Goal: Book appointment/travel/reservation

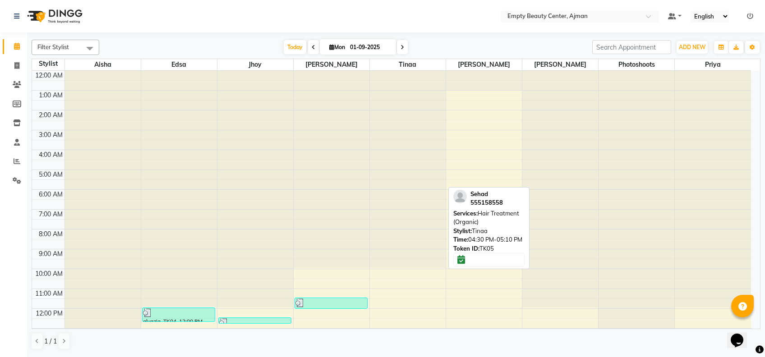
scroll to position [217, 0]
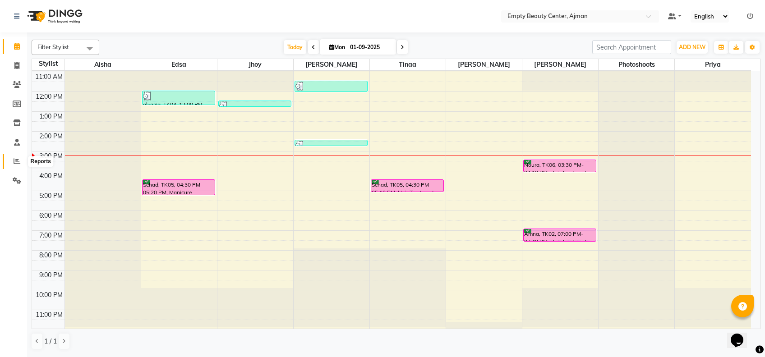
click at [11, 157] on span at bounding box center [17, 162] width 16 height 10
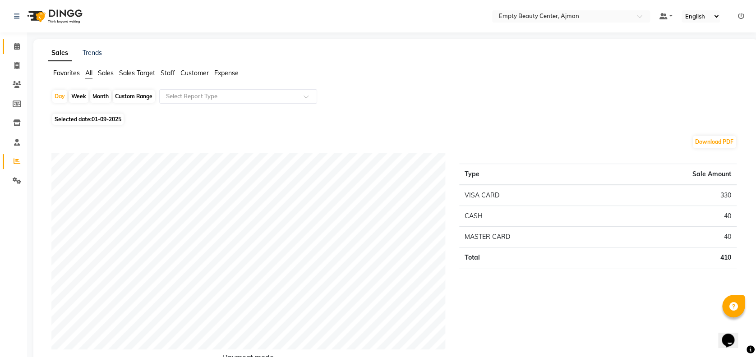
click at [15, 52] on link "Calendar" at bounding box center [14, 46] width 22 height 15
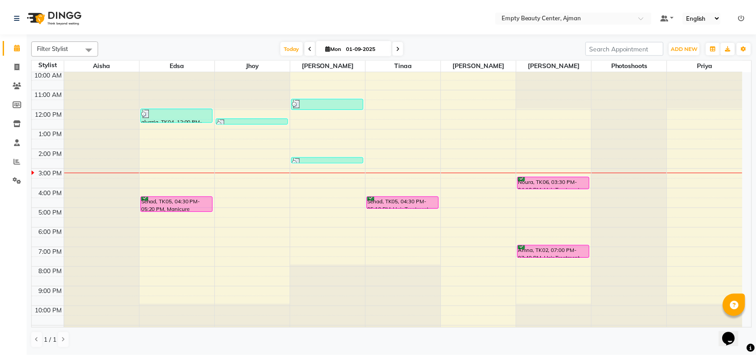
scroll to position [217, 0]
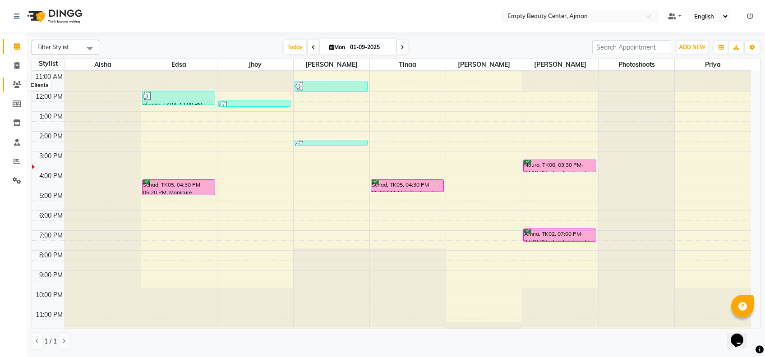
click at [19, 83] on icon at bounding box center [17, 84] width 9 height 7
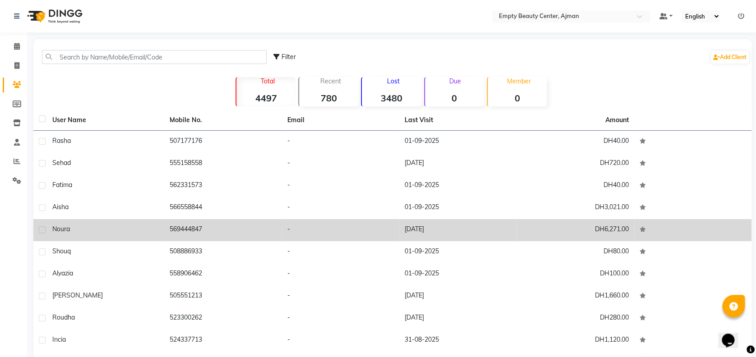
click at [346, 228] on td "-" at bounding box center [340, 230] width 117 height 22
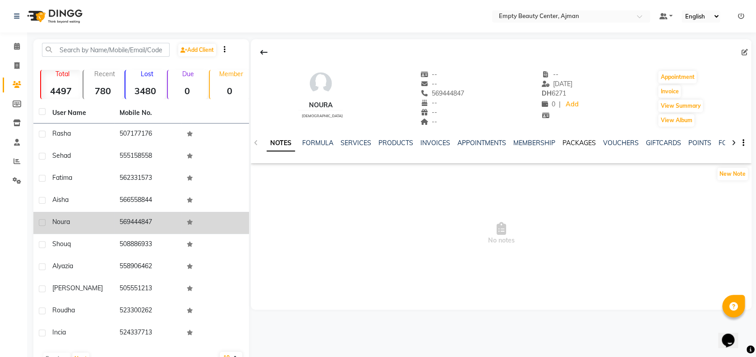
click at [579, 144] on link "PACKAGES" at bounding box center [579, 143] width 33 height 8
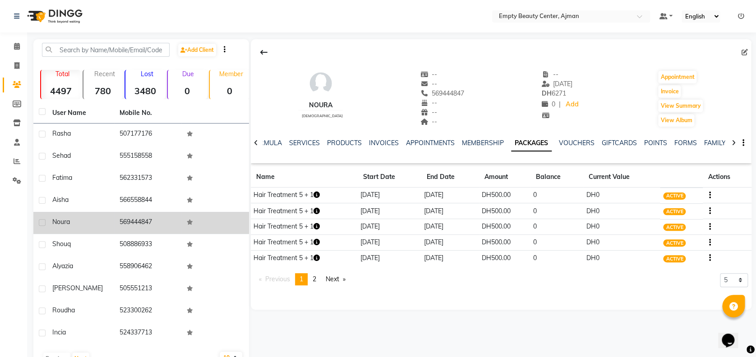
scroll to position [26, 0]
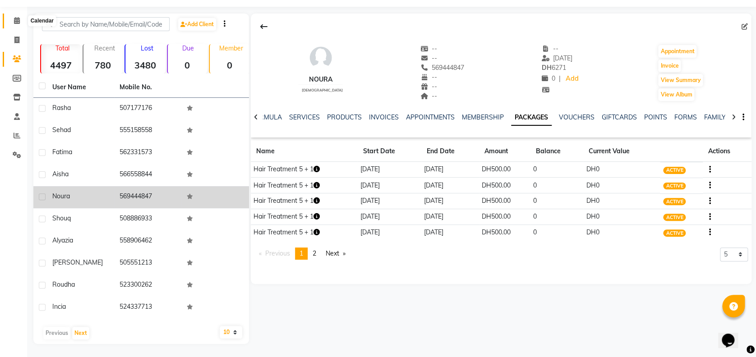
click at [23, 18] on span at bounding box center [17, 21] width 16 height 10
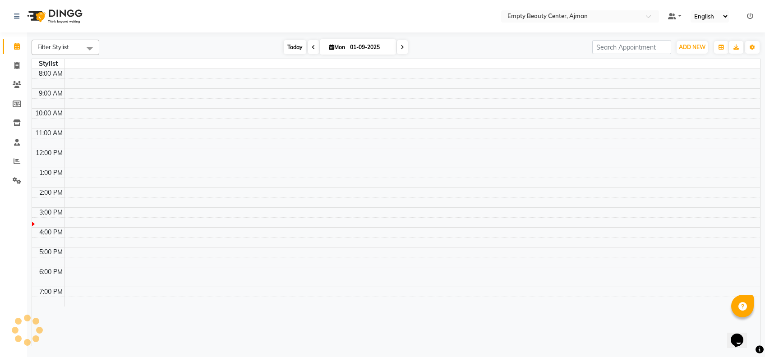
drag, startPoint x: 280, startPoint y: 51, endPoint x: 295, endPoint y: 46, distance: 15.4
click at [295, 46] on div "[DATE] [DATE]" at bounding box center [346, 48] width 484 height 14
click at [295, 46] on span "Today" at bounding box center [295, 47] width 23 height 14
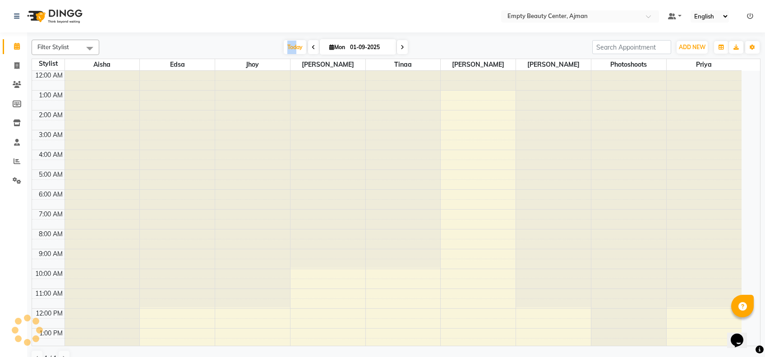
scroll to position [217, 0]
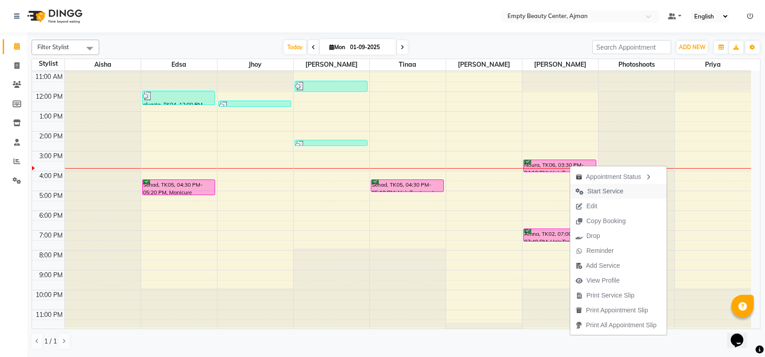
click at [596, 189] on span "Start Service" at bounding box center [605, 191] width 36 height 9
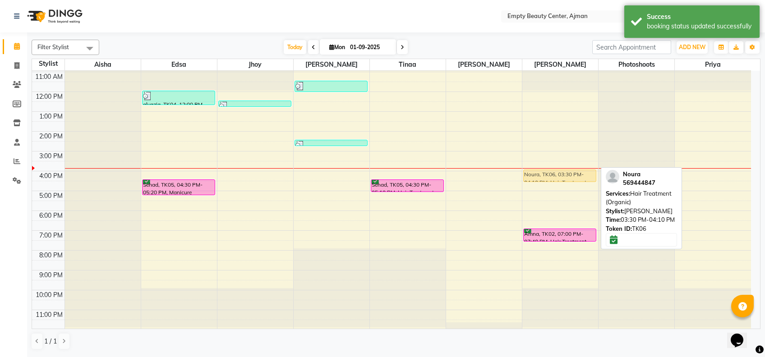
drag, startPoint x: 558, startPoint y: 169, endPoint x: 562, endPoint y: 179, distance: 10.7
click at [562, 179] on div "Noura, TK06, 03:30 PM-04:10 PM, Hair Treatment (Organic) Amna, TK02, 07:00 PM-0…" at bounding box center [560, 92] width 76 height 476
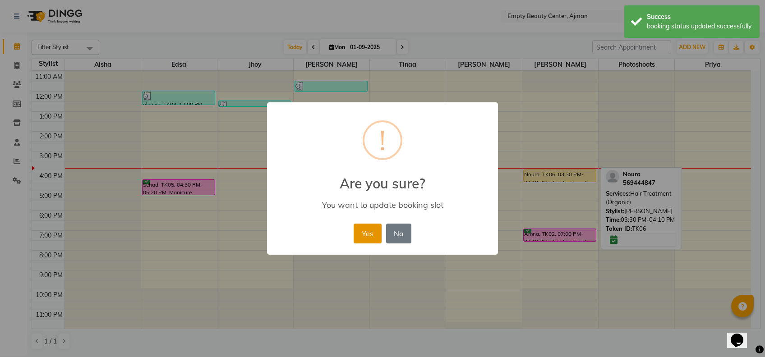
click at [368, 238] on button "Yes" at bounding box center [368, 234] width 28 height 20
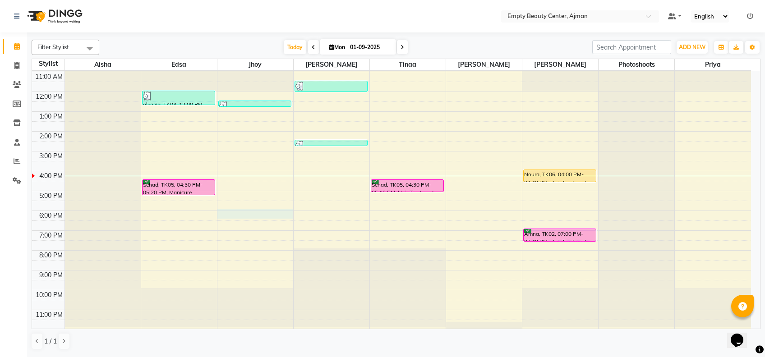
click at [252, 214] on div "12:00 AM 1:00 AM 2:00 AM 3:00 AM 4:00 AM 5:00 AM 6:00 AM 7:00 AM 8:00 AM 9:00 A…" at bounding box center [391, 92] width 719 height 476
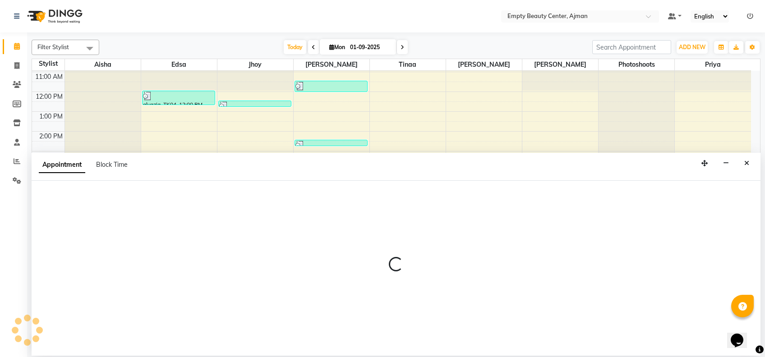
select select "43428"
select select "tentative"
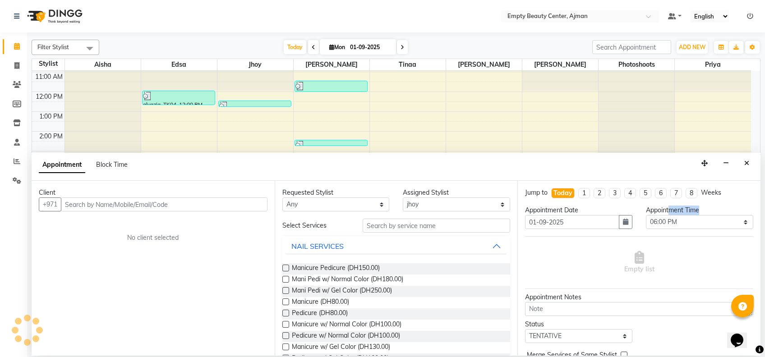
drag, startPoint x: 666, startPoint y: 209, endPoint x: 674, endPoint y: 216, distance: 10.6
click at [674, 216] on div "Appointment Time Select 01:00 AM 01:15 AM 01:30 AM 01:45 AM 02:00 AM 02:15 AM 0…" at bounding box center [699, 221] width 121 height 31
click at [674, 216] on select "Select 01:00 AM 01:15 AM 01:30 AM 01:45 AM 02:00 AM 02:15 AM 02:30 AM 02:45 AM …" at bounding box center [699, 222] width 107 height 14
select select "1110"
click at [646, 215] on select "Select 01:00 AM 01:15 AM 01:30 AM 01:45 AM 02:00 AM 02:15 AM 02:30 AM 02:45 AM …" at bounding box center [699, 222] width 107 height 14
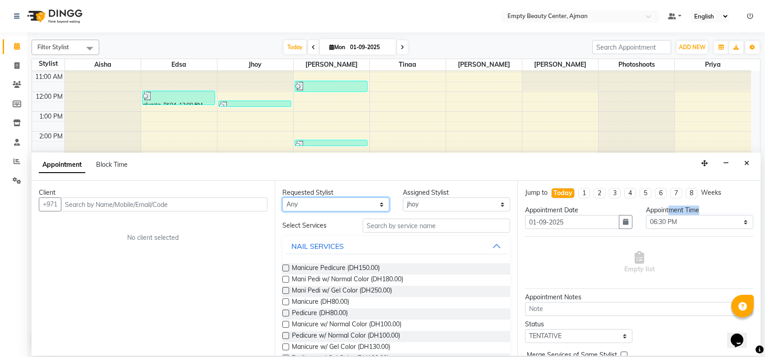
click at [350, 209] on select "Any [PERSON_NAME] Edsa jhoy [PERSON_NAME] Photoshoots Priya [PERSON_NAME] [PERS…" at bounding box center [335, 205] width 107 height 14
select select "43428"
click at [282, 198] on select "Any [PERSON_NAME] Edsa jhoy [PERSON_NAME] Photoshoots Priya [PERSON_NAME] [PERS…" at bounding box center [335, 205] width 107 height 14
click at [366, 268] on span "Manicure Pedicure (DH150.00)" at bounding box center [336, 268] width 88 height 11
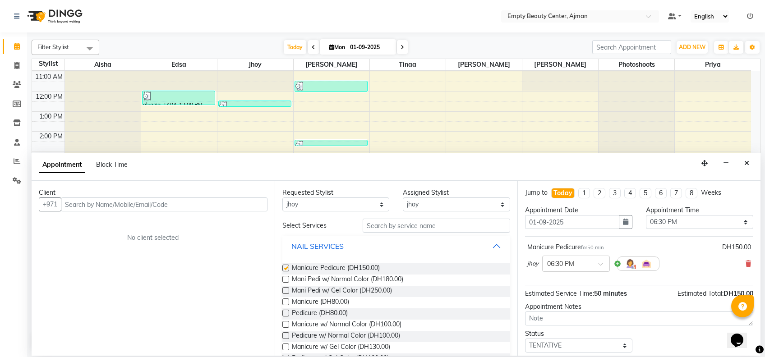
checkbox input "false"
click at [221, 199] on input "text" at bounding box center [164, 205] width 207 height 14
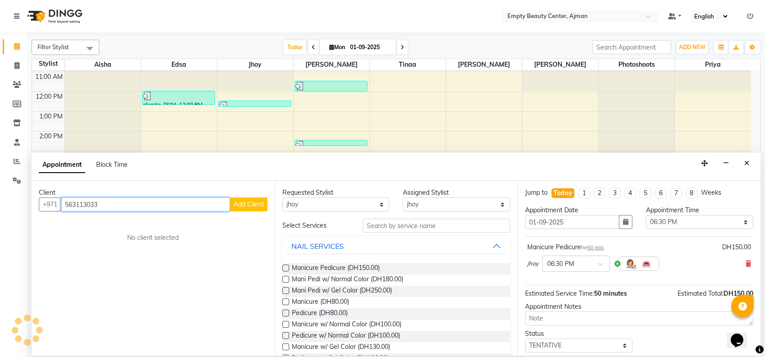
type input "563113033"
click at [250, 201] on span "Add Client" at bounding box center [249, 204] width 30 height 8
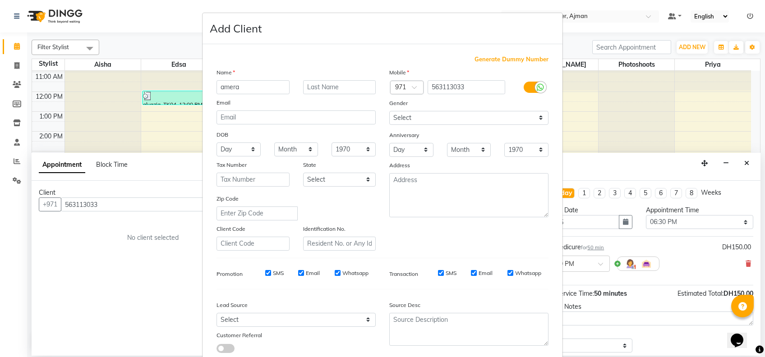
type input "amera"
click at [421, 122] on select "Select [DEMOGRAPHIC_DATA] [DEMOGRAPHIC_DATA] Other Prefer Not To Say" at bounding box center [468, 118] width 159 height 14
select select "[DEMOGRAPHIC_DATA]"
click at [389, 111] on select "Select [DEMOGRAPHIC_DATA] [DEMOGRAPHIC_DATA] Other Prefer Not To Say" at bounding box center [468, 118] width 159 height 14
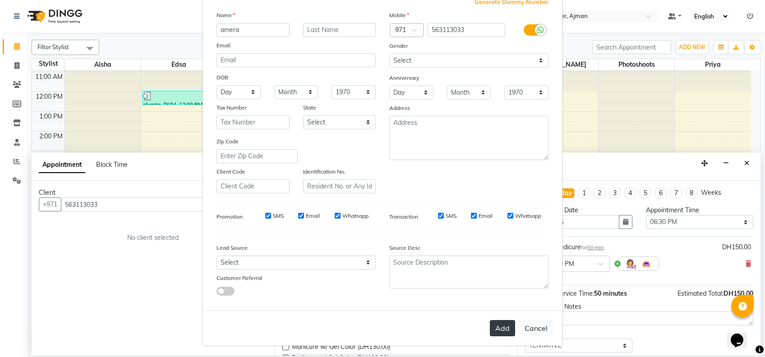
click at [498, 330] on button "Add" at bounding box center [502, 328] width 25 height 16
select select
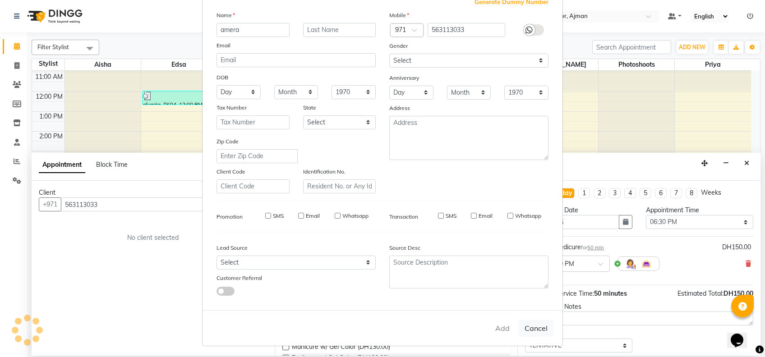
select select
checkbox input "false"
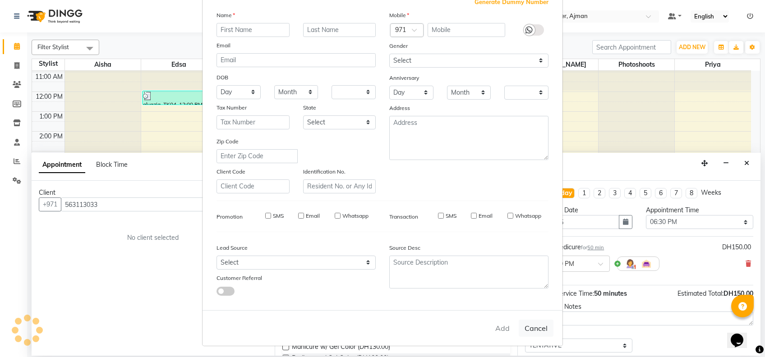
checkbox input "false"
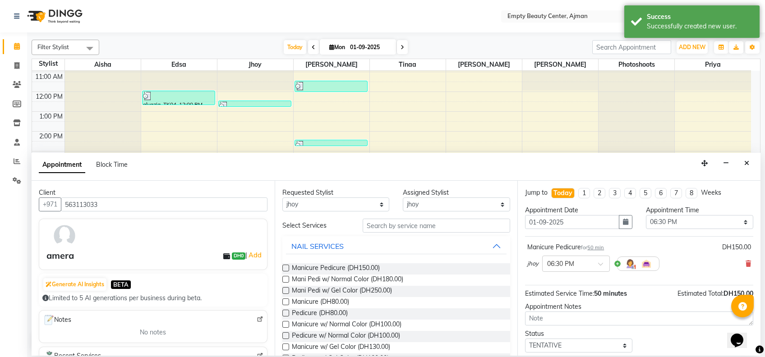
scroll to position [53, 0]
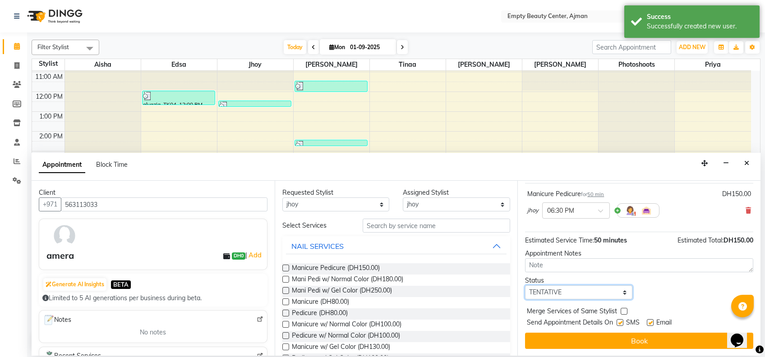
click at [601, 297] on select "Select TENTATIVE CONFIRM CHECK-IN UPCOMING" at bounding box center [578, 293] width 107 height 14
select select "confirm booking"
click at [525, 286] on select "Select TENTATIVE CONFIRM CHECK-IN UPCOMING" at bounding box center [578, 293] width 107 height 14
click at [624, 312] on label at bounding box center [624, 311] width 7 height 7
click at [624, 312] on input "checkbox" at bounding box center [624, 312] width 6 height 6
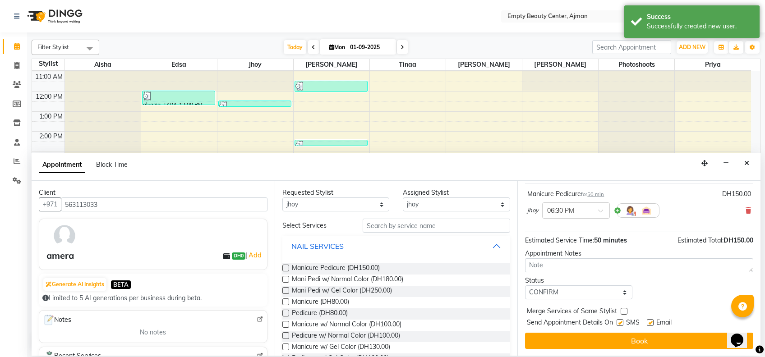
checkbox input "true"
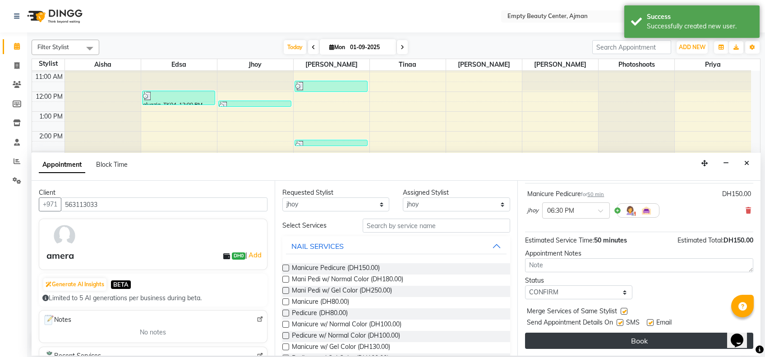
click at [643, 340] on button "Book" at bounding box center [639, 341] width 228 height 16
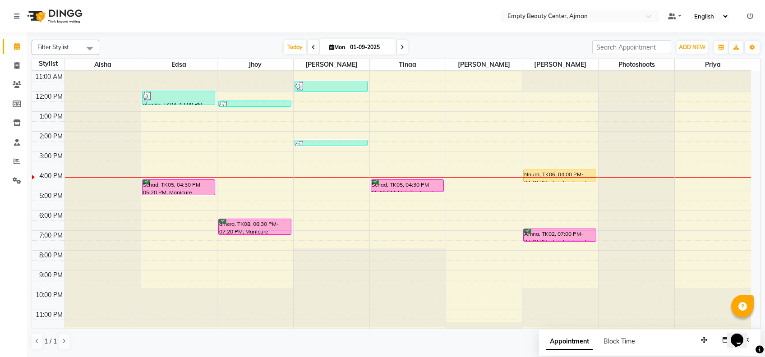
click at [765, 185] on html "Select Location × Empty Beauty Center, Ajman Default Panel My Panel English ENG…" at bounding box center [382, 178] width 765 height 357
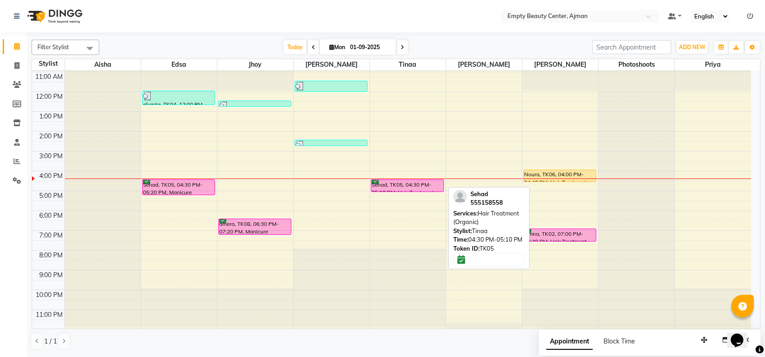
click at [419, 181] on div "Sehad, TK05, 04:30 PM-05:10 PM, Hair Treatment (Organic)" at bounding box center [407, 186] width 72 height 12
select select "6"
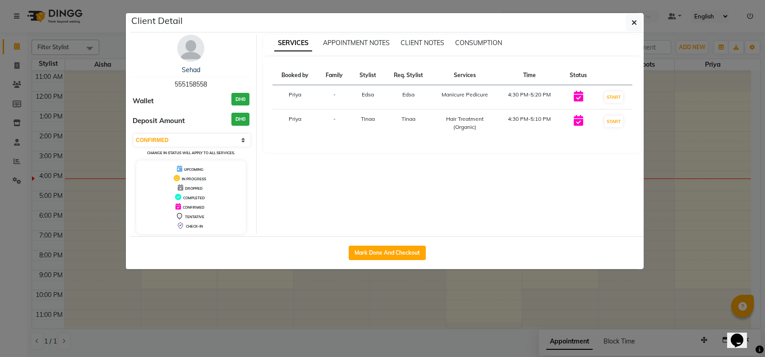
click at [477, 315] on ngb-modal-window "Client Detail Sehad 555158558 Wallet DH0 Deposit Amount DH0 Select IN SERVICE C…" at bounding box center [382, 178] width 765 height 357
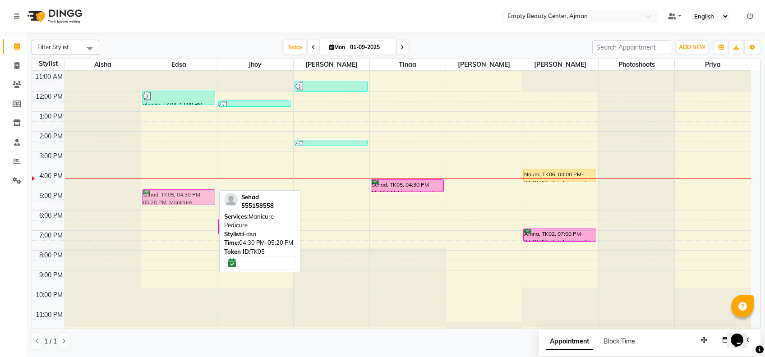
drag, startPoint x: 185, startPoint y: 184, endPoint x: 191, endPoint y: 198, distance: 15.0
click at [191, 198] on div "alyazia, TK04, 12:00 PM-12:45 PM, Manicure w/ Normal Color Sehad, TK05, 04:30 P…" at bounding box center [179, 92] width 76 height 476
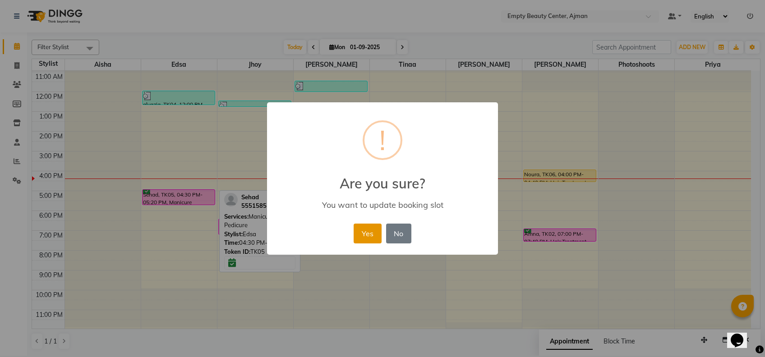
click at [364, 234] on button "Yes" at bounding box center [368, 234] width 28 height 20
